Goal: Information Seeking & Learning: Learn about a topic

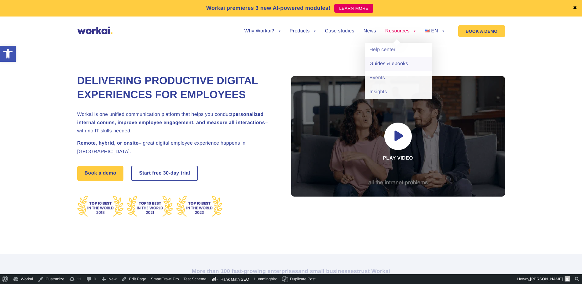
click at [384, 65] on link "Guides & ebooks" at bounding box center [398, 64] width 67 height 14
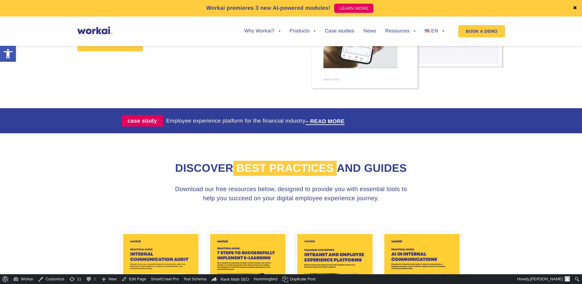
scroll to position [214, 0]
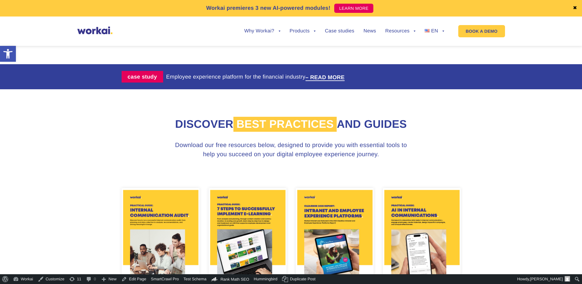
click at [158, 226] on img at bounding box center [161, 244] width 78 height 112
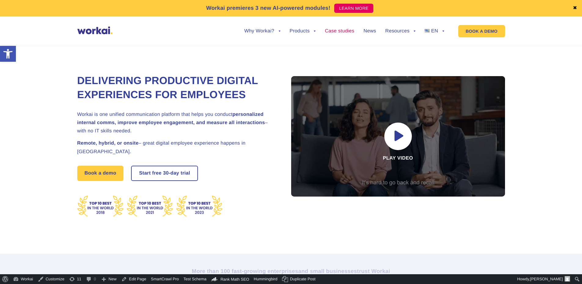
click at [344, 31] on link "Case studies" at bounding box center [339, 31] width 29 height 5
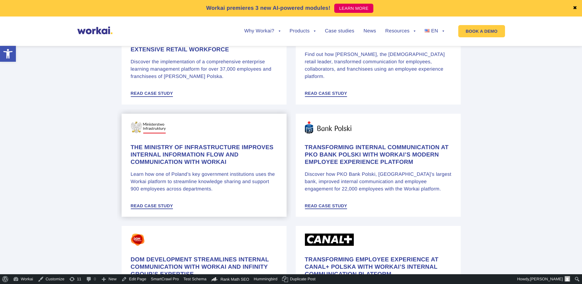
scroll to position [428, 0]
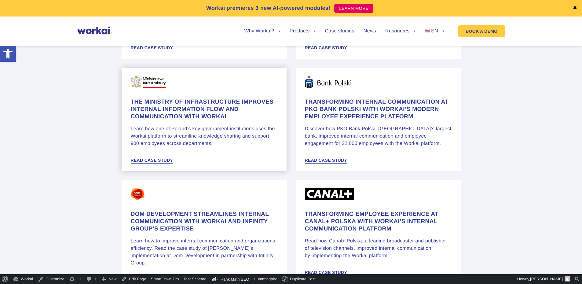
click at [187, 102] on h4 "The Ministry of Infrastructure improves internal information flow and communica…" at bounding box center [204, 109] width 147 height 22
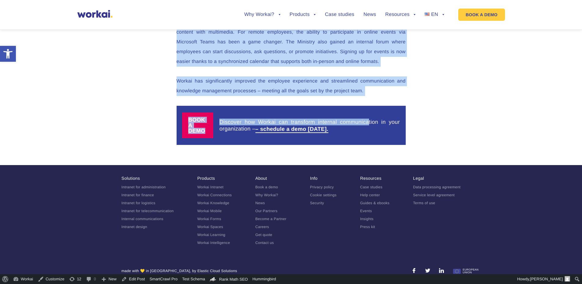
scroll to position [1749, 0]
drag, startPoint x: 174, startPoint y: 59, endPoint x: 357, endPoint y: 119, distance: 193.0
copy article "Intranet for government: Ministry of Infrastructure improves internal communica…"
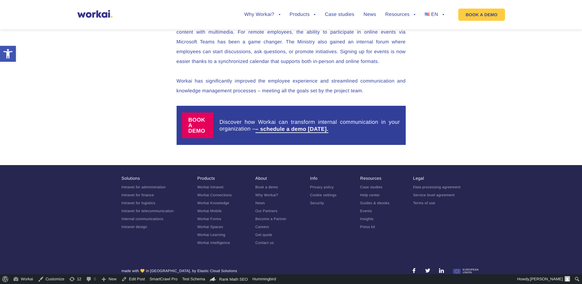
click at [429, 12] on ul "Why Workai? back Why Workai? Intranet ROI calculator Security Products back Wor…" at bounding box center [339, 14] width 209 height 23
click at [430, 31] on span "PL" at bounding box center [430, 33] width 6 height 5
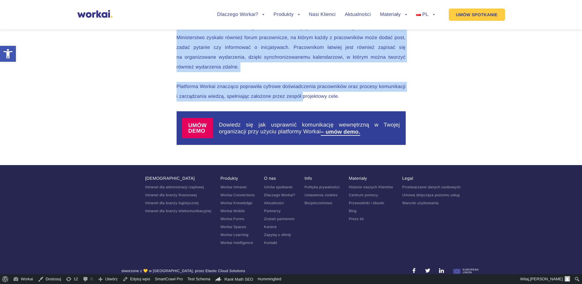
scroll to position [1773, 0]
drag, startPoint x: 203, startPoint y: 57, endPoint x: 382, endPoint y: 204, distance: 232.4
copy article "Ministerstwo Infrastruktury usprawnia przepływ informacji dzięki Workai Dowiedz…"
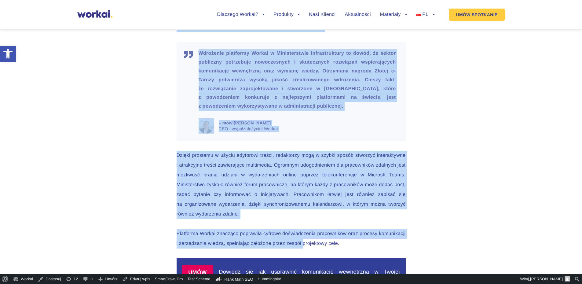
scroll to position [1070, 0]
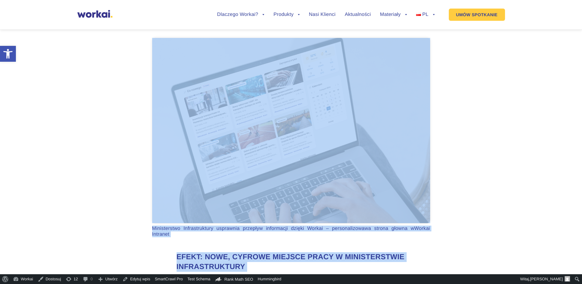
click at [405, 28] on p "Dodatkowo, platforma Workai okazała się narzędziem w pełni konfigurowalnym, co …" at bounding box center [291, 13] width 229 height 29
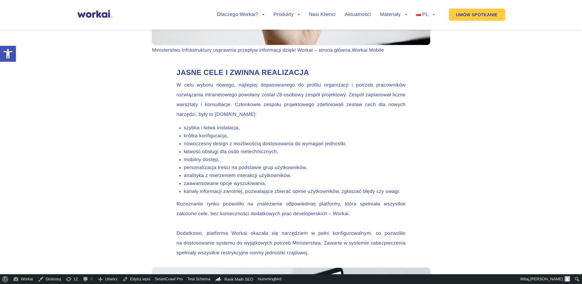
scroll to position [1619, 0]
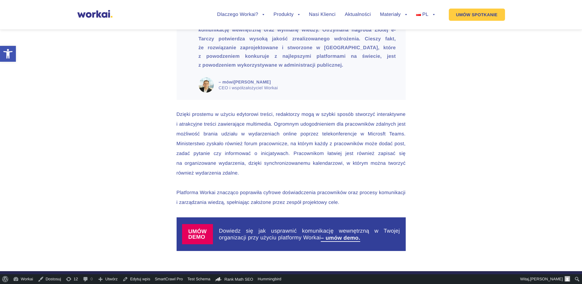
click at [243, 70] on p "Wdrożenie platformy Workai w Ministerstwie Infrastruktury to dowód, że sektor p…" at bounding box center [297, 39] width 197 height 62
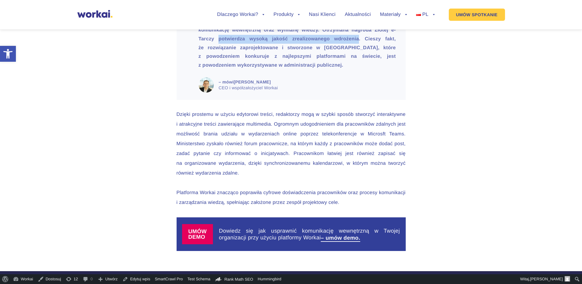
drag, startPoint x: 225, startPoint y: 155, endPoint x: 273, endPoint y: 146, distance: 49.4
click at [273, 70] on p "Wdrożenie platformy Workai w Ministerstwie Infrastruktury to dowód, że sektor p…" at bounding box center [297, 39] width 197 height 62
copy p "potwierdza wysoką jakość zrealizowanego wdrożenia"
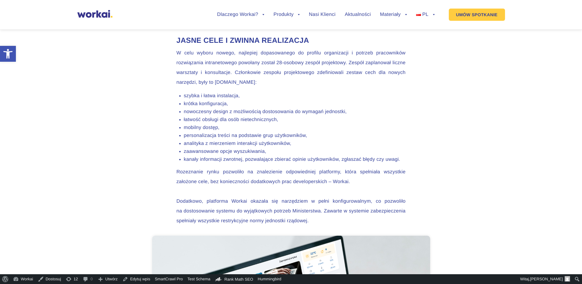
scroll to position [855, 0]
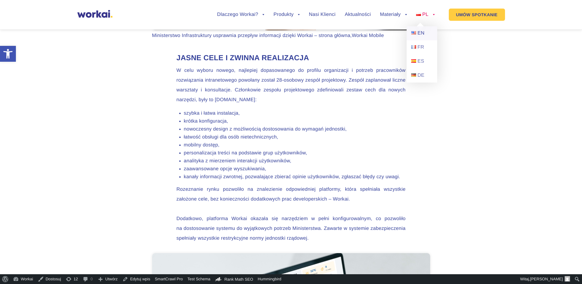
click at [423, 36] on span "EN" at bounding box center [421, 33] width 7 height 5
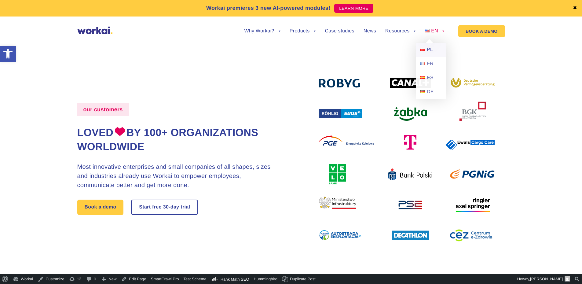
click at [430, 52] on span "PL" at bounding box center [430, 49] width 6 height 5
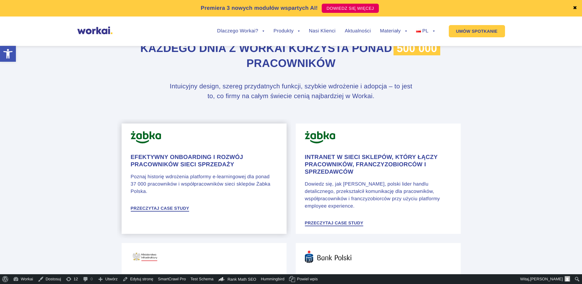
scroll to position [459, 0]
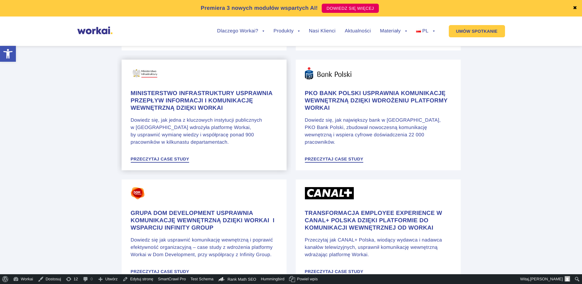
click at [147, 101] on h4 "Ministerstwo Infrastruktury usprawnia przepływ informacji i komunikację wewnętr…" at bounding box center [204, 101] width 147 height 22
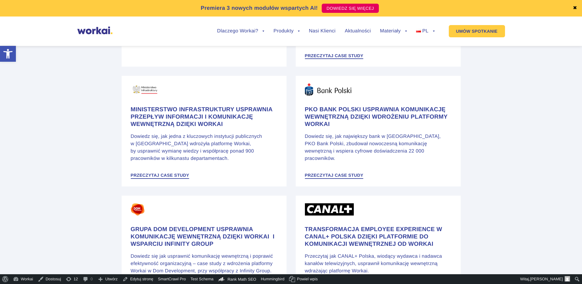
scroll to position [367, 0]
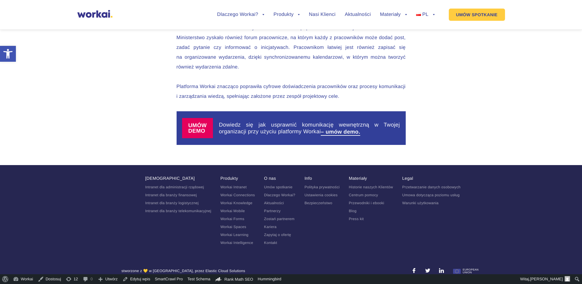
scroll to position [1620, 0]
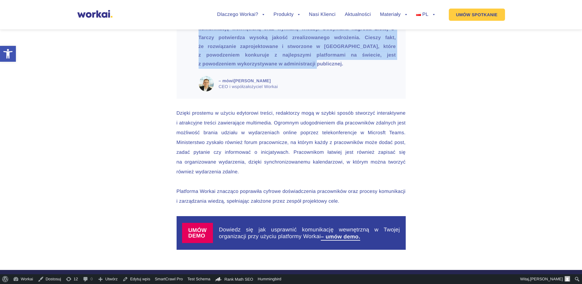
drag, startPoint x: 200, startPoint y: 119, endPoint x: 367, endPoint y: 170, distance: 173.9
click at [367, 69] on p "Wdrożenie platformy Workai w Ministerstwie Infrastruktury to dowód, że sektor p…" at bounding box center [297, 38] width 197 height 62
copy p "Wdrożenie platformy Workai w Ministerstwie Infrastruktury to dowód, że sektor p…"
click at [326, 69] on p "Wdrożenie platformy Workai w Ministerstwie Infrastruktury to dowód, że sektor p…" at bounding box center [297, 38] width 197 height 62
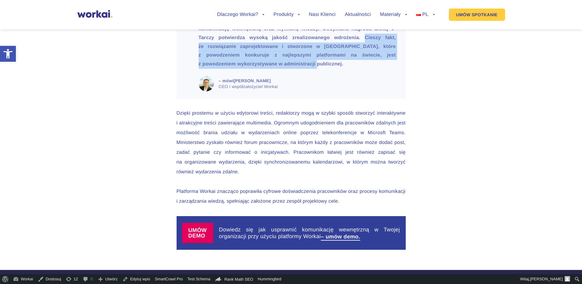
drag, startPoint x: 363, startPoint y: 172, endPoint x: 229, endPoint y: 152, distance: 134.7
click at [229, 69] on p "Wdrożenie platformy Workai w Ministerstwie Infrastruktury to dowód, że sektor p…" at bounding box center [297, 38] width 197 height 62
copy p "Cieszy fakt, że rozwiązanie zaprojektowane i stworzone w [GEOGRAPHIC_DATA], któ…"
copy p "Cieszy fakt, że rozwiązanie zaprojektowane i stworzone w Polsce, które z powodz…"
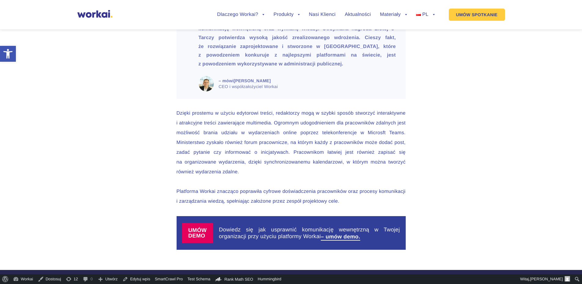
click at [333, 98] on blockquote "Wdrożenie platformy Workai w Ministerstwie Infrastruktury to dowód, że sektor p…" at bounding box center [291, 49] width 229 height 99
click at [142, 282] on link "Edytuj wpis" at bounding box center [136, 279] width 33 height 10
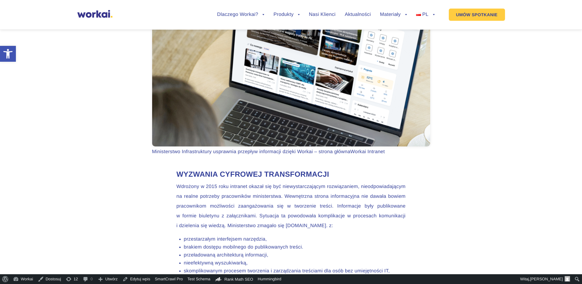
scroll to position [397, 0]
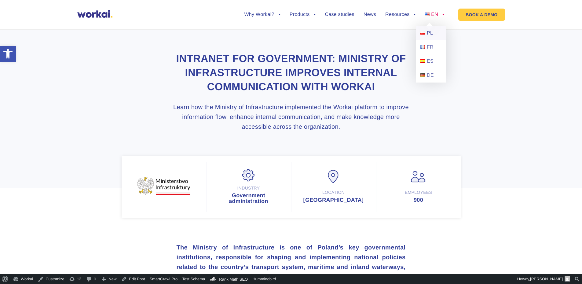
click at [427, 35] on link "PL" at bounding box center [431, 33] width 31 height 14
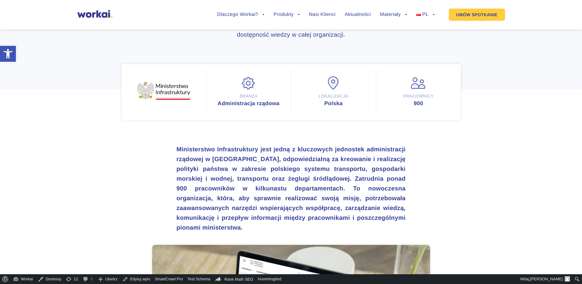
scroll to position [183, 0]
